Goal: Task Accomplishment & Management: Use online tool/utility

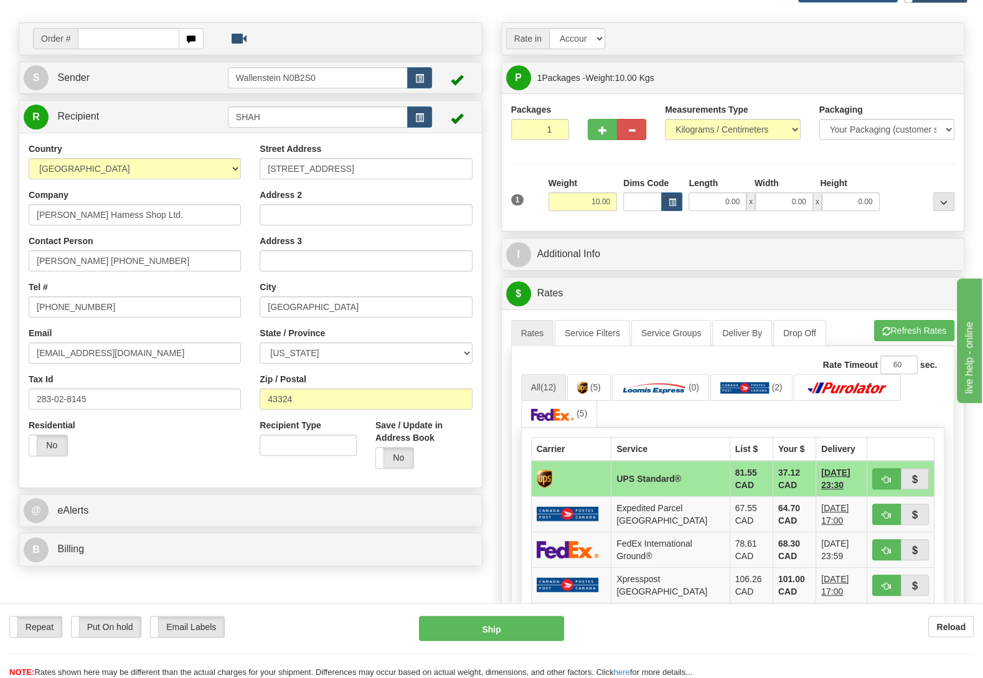
scroll to position [65, 0]
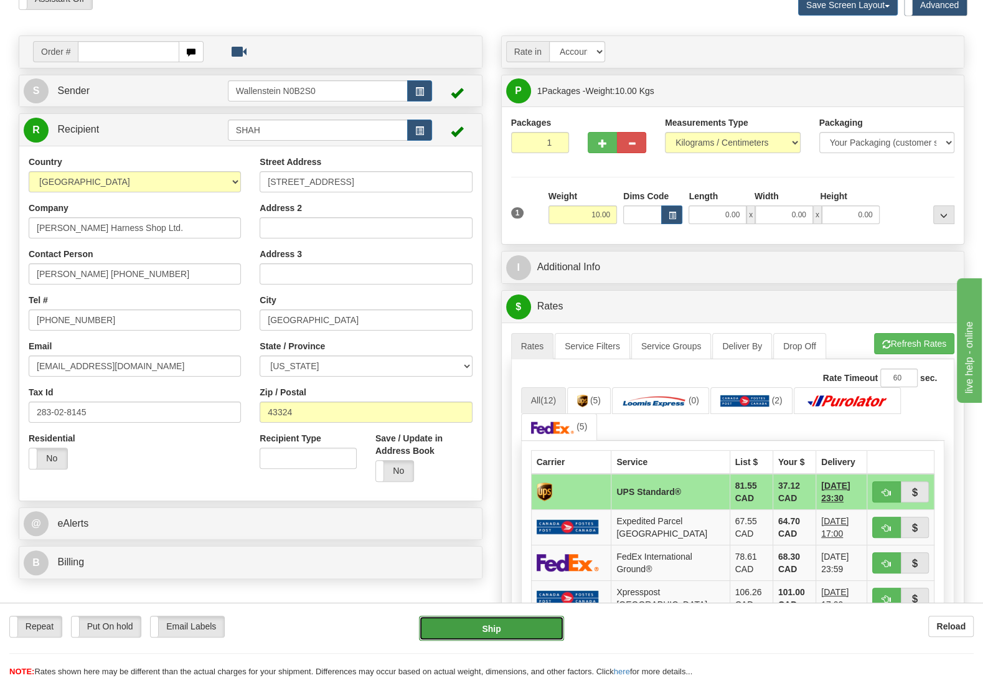
click at [436, 620] on button "Ship" at bounding box center [491, 628] width 145 height 25
type input "11"
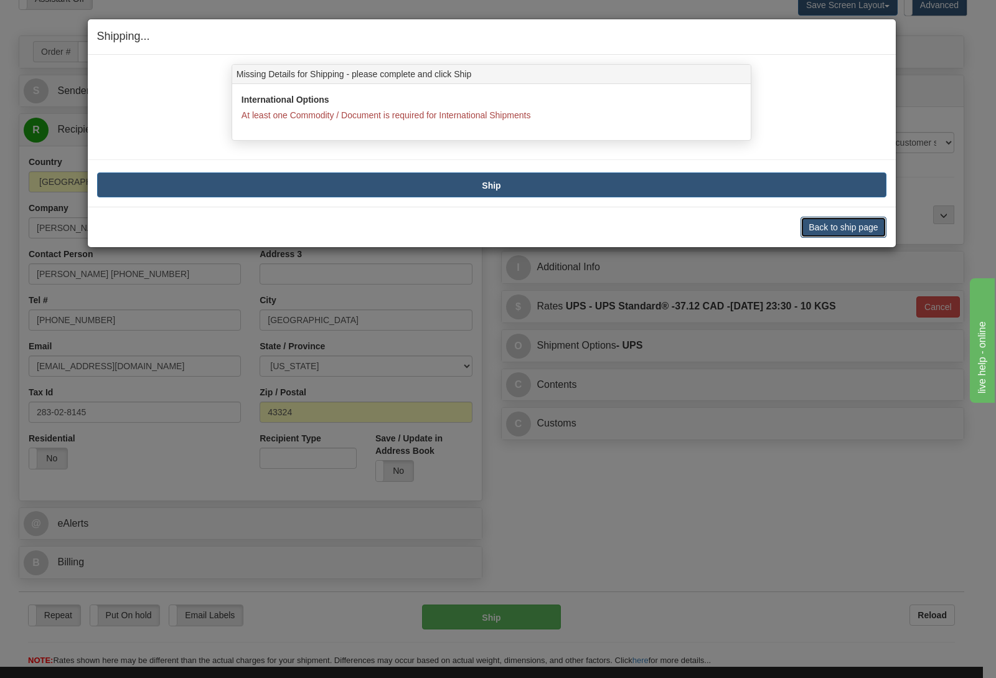
click at [810, 226] on button "Back to ship page" at bounding box center [842, 227] width 85 height 21
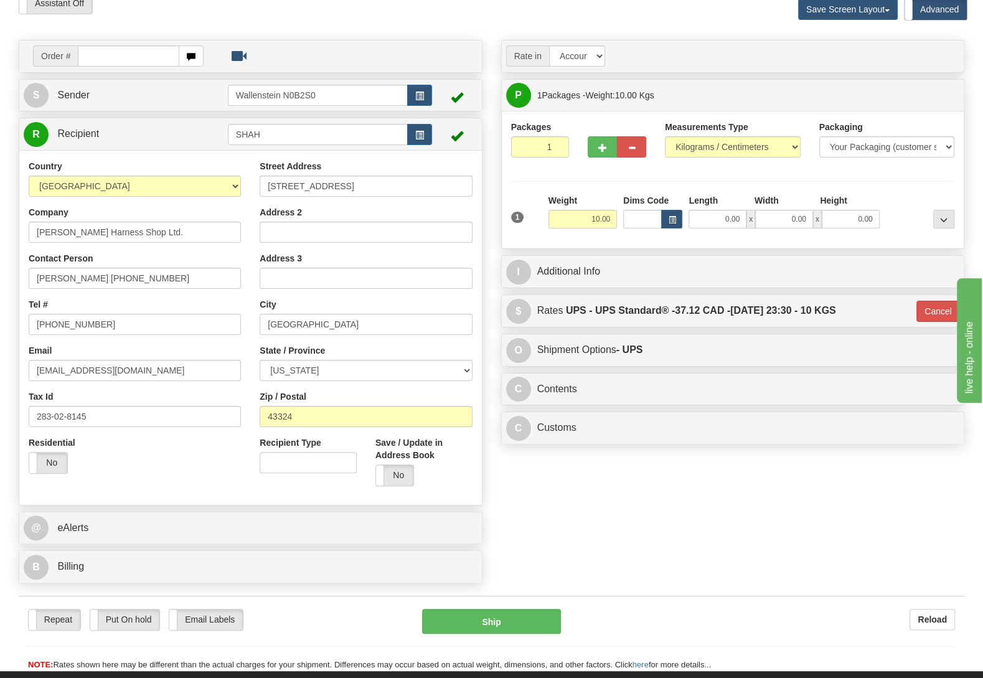
scroll to position [54, 0]
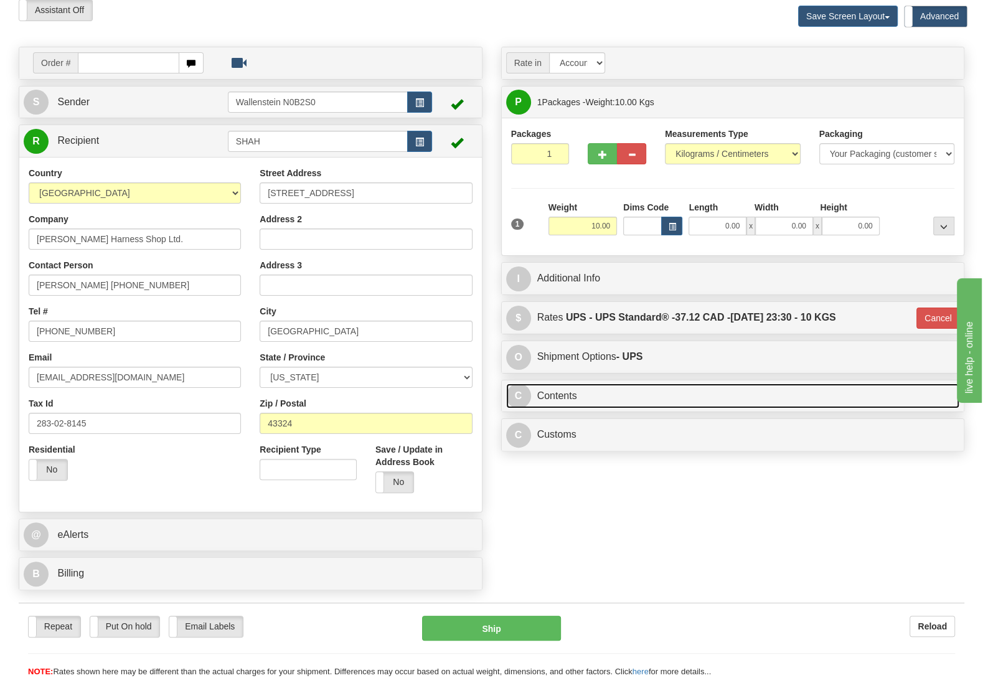
click at [581, 391] on link "C Contents" at bounding box center [733, 396] width 454 height 26
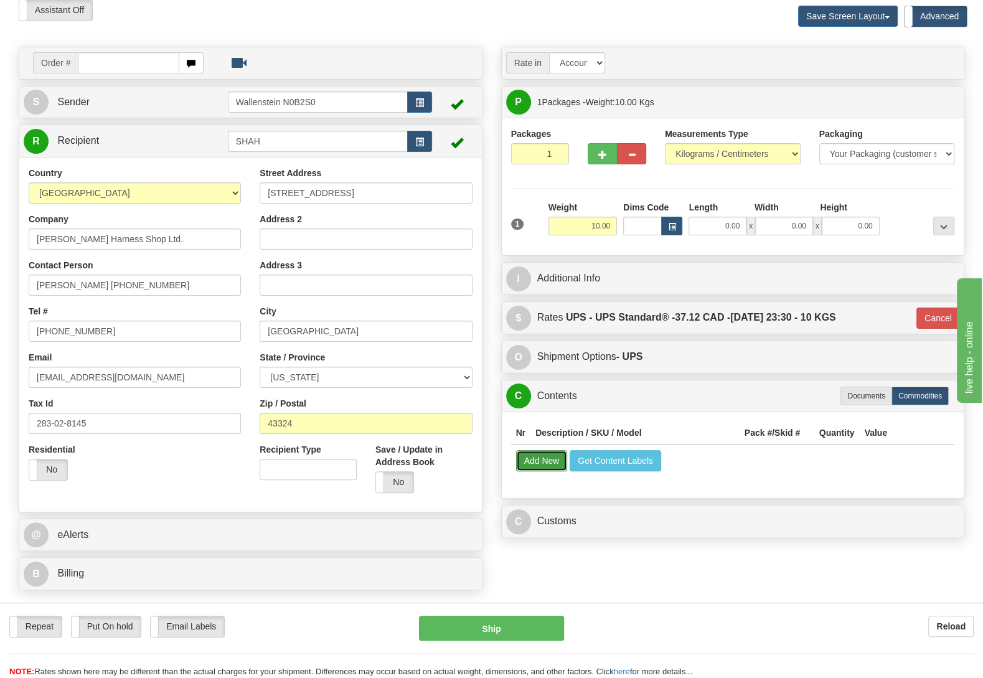
click at [551, 460] on button "Add New" at bounding box center [542, 460] width 52 height 21
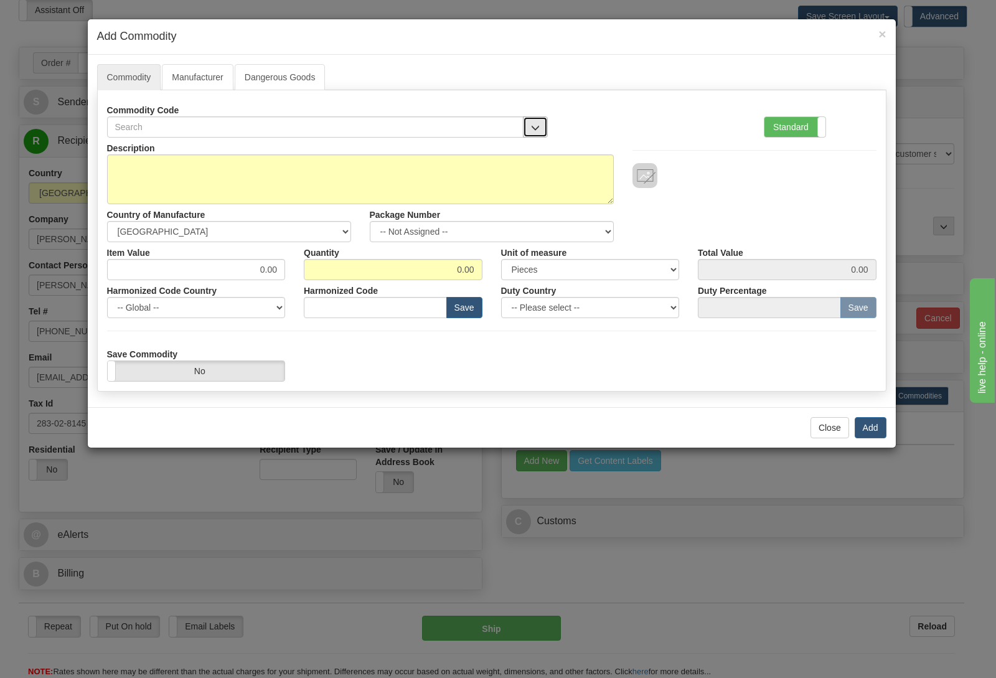
click at [525, 133] on button "button" at bounding box center [535, 126] width 25 height 21
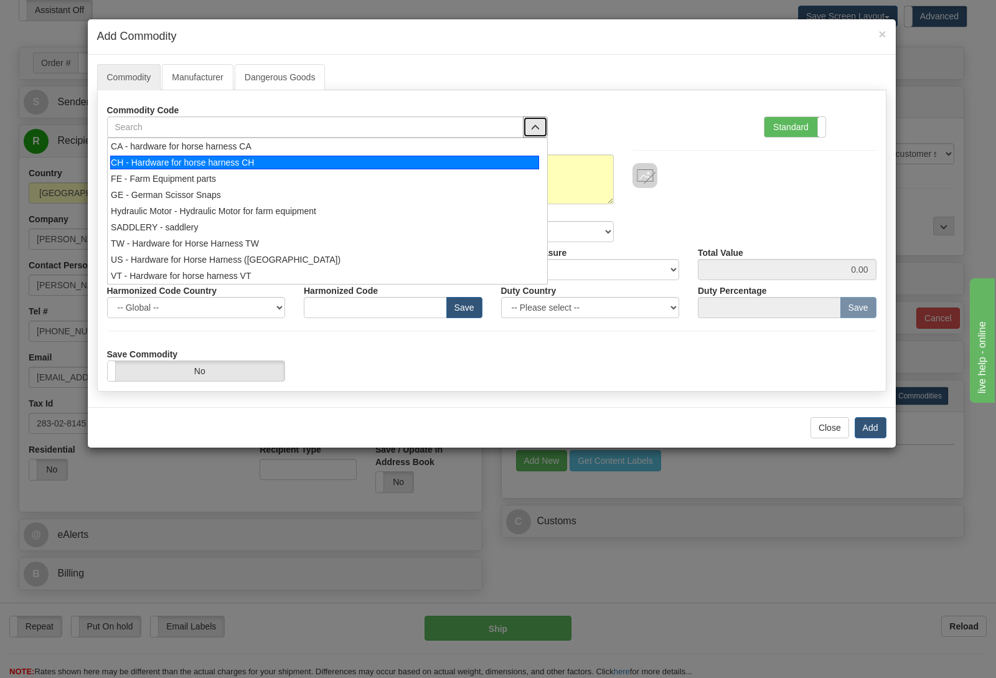
click at [261, 168] on div "CH - Hardware for horse harness CH" at bounding box center [324, 163] width 429 height 14
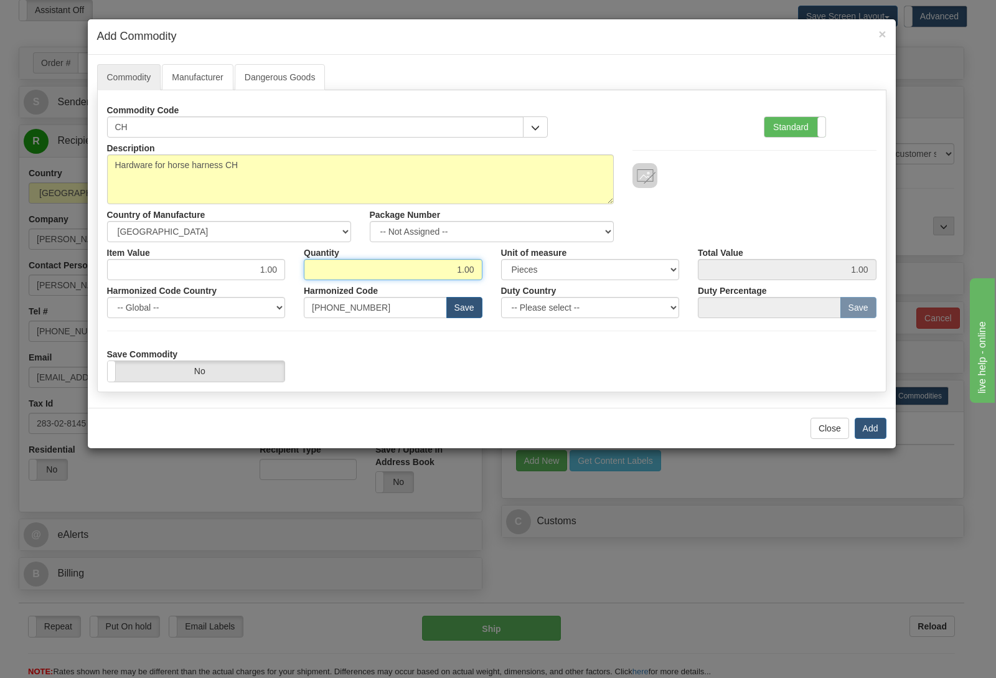
click at [479, 273] on input "1.00" at bounding box center [393, 269] width 179 height 21
click at [278, 273] on input "1.00" at bounding box center [196, 269] width 179 height 21
type input "1"
type input "289.30"
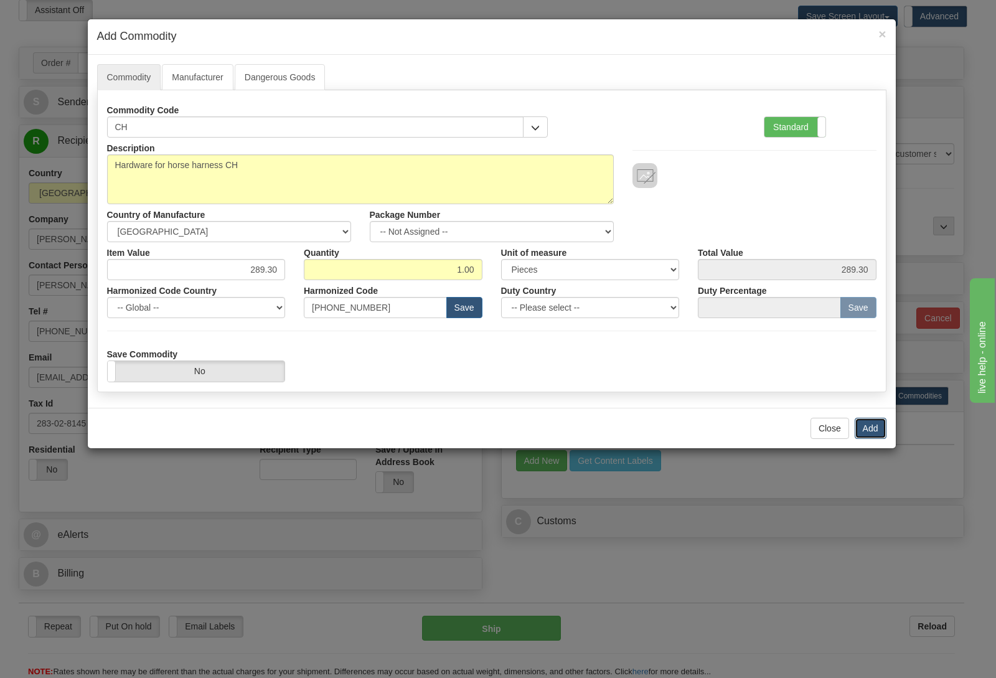
click at [861, 433] on button "Add" at bounding box center [871, 428] width 32 height 21
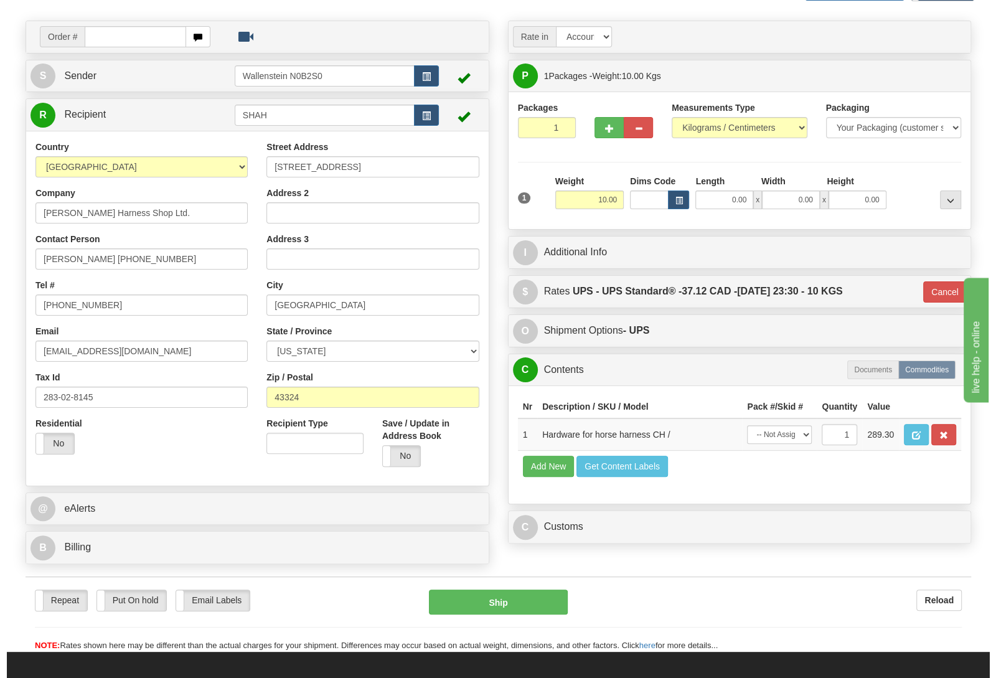
scroll to position [185, 0]
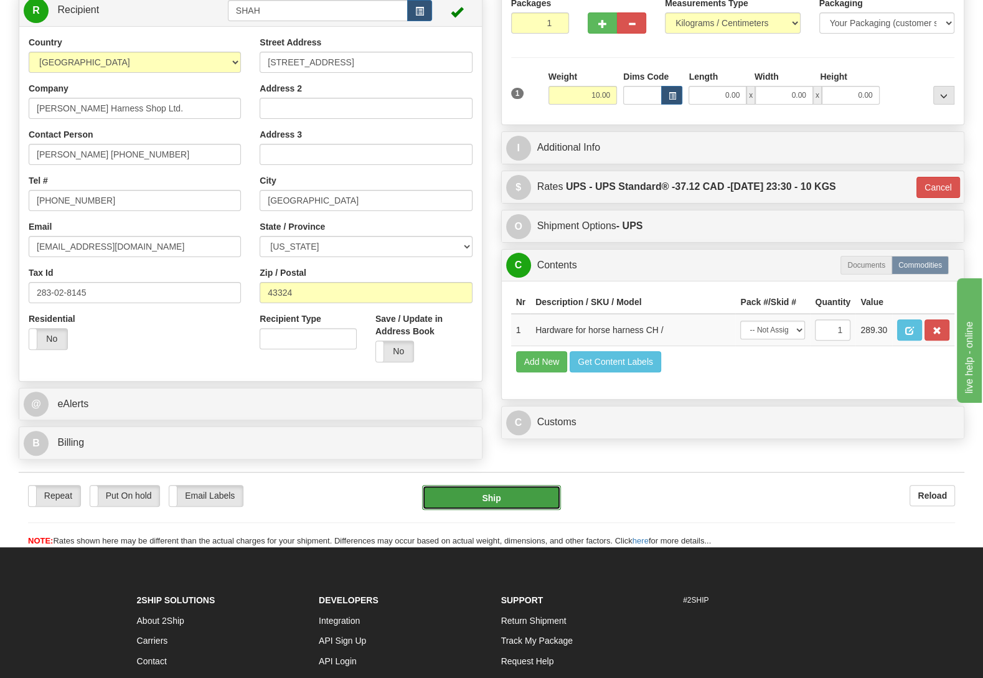
click at [528, 497] on button "Ship" at bounding box center [491, 497] width 139 height 25
